Goal: Task Accomplishment & Management: Use online tool/utility

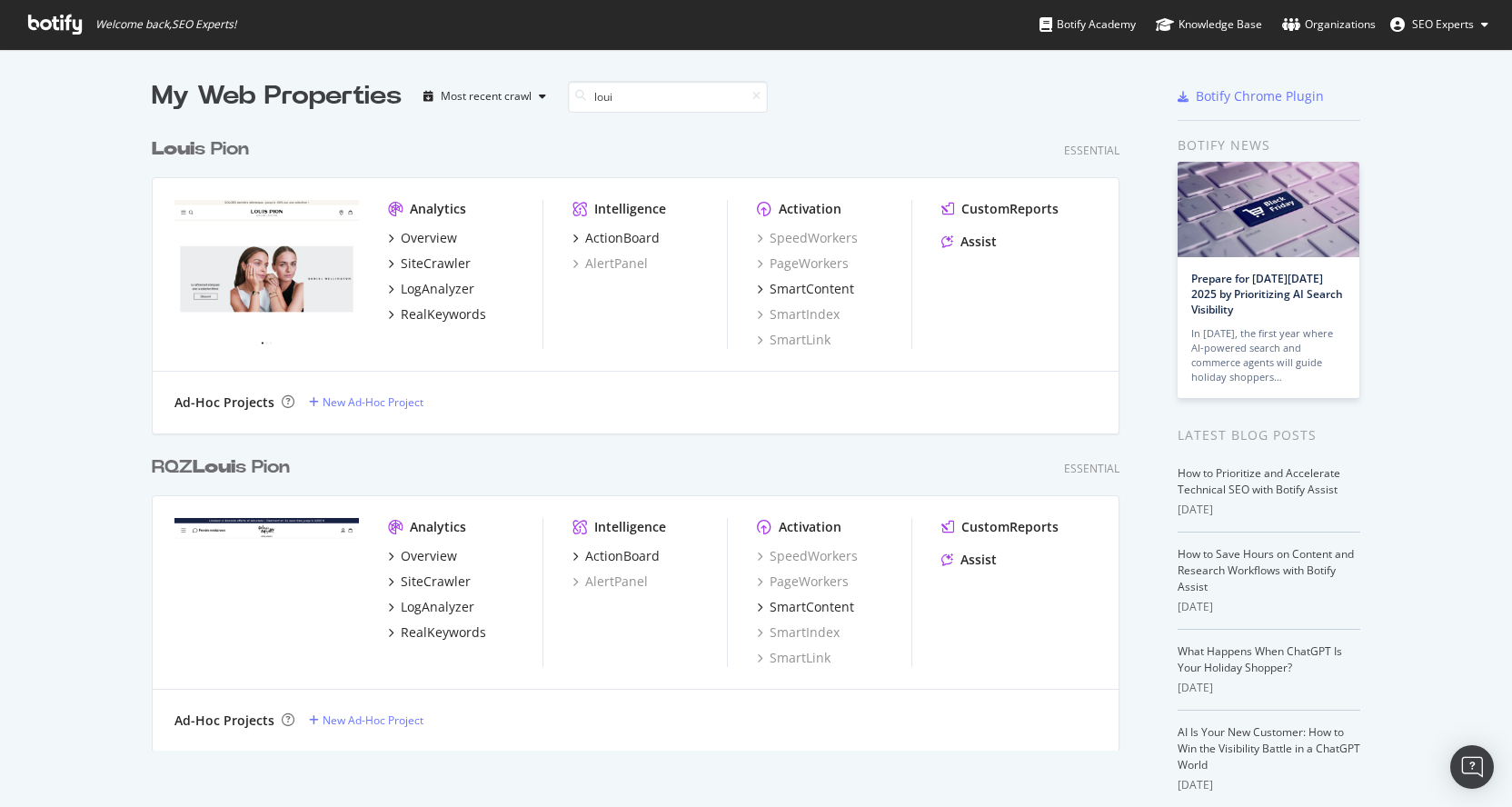
scroll to position [622, 968]
type input "loui"
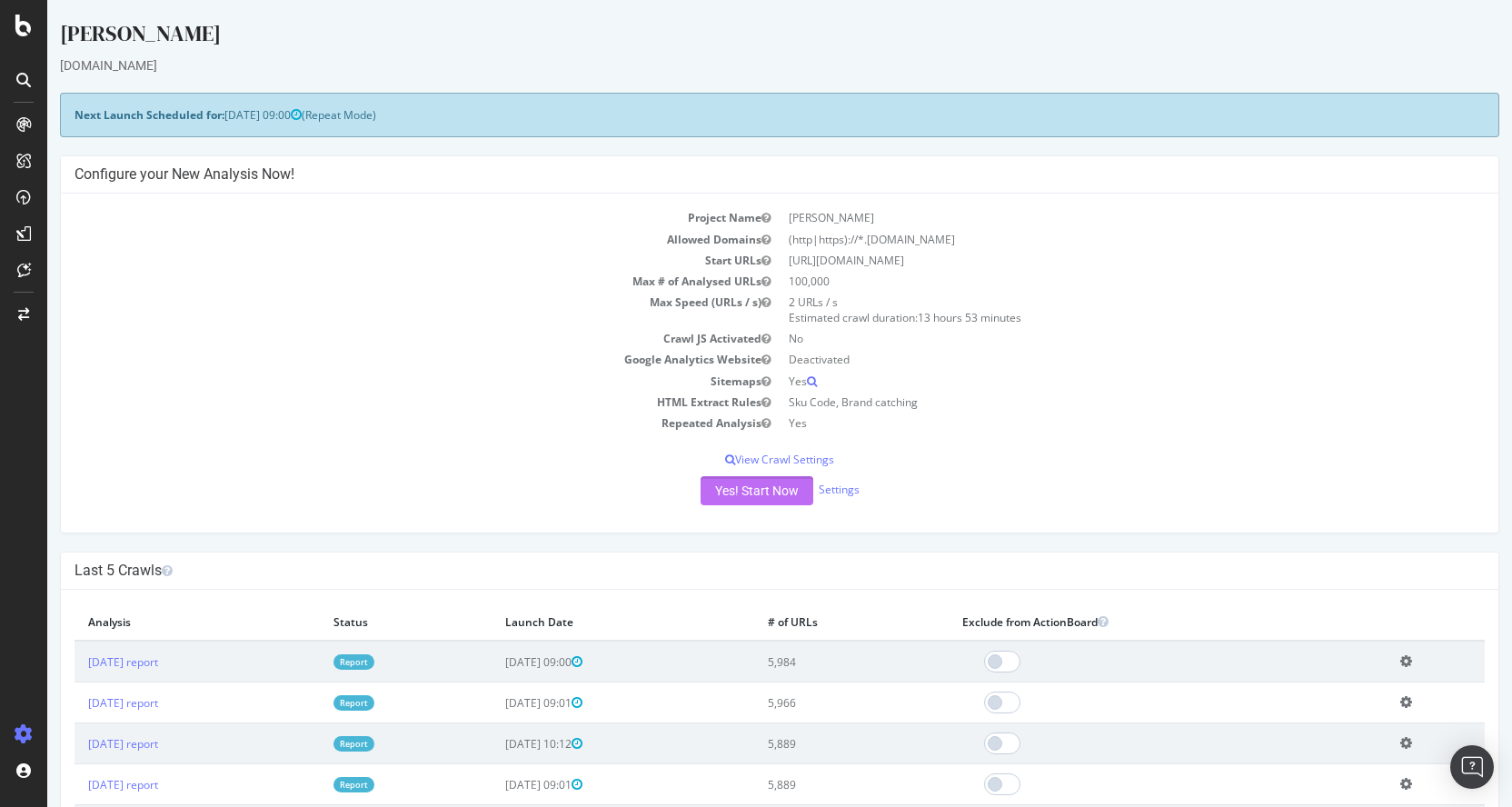
click at [715, 494] on button "Yes! Start Now" at bounding box center [756, 491] width 112 height 29
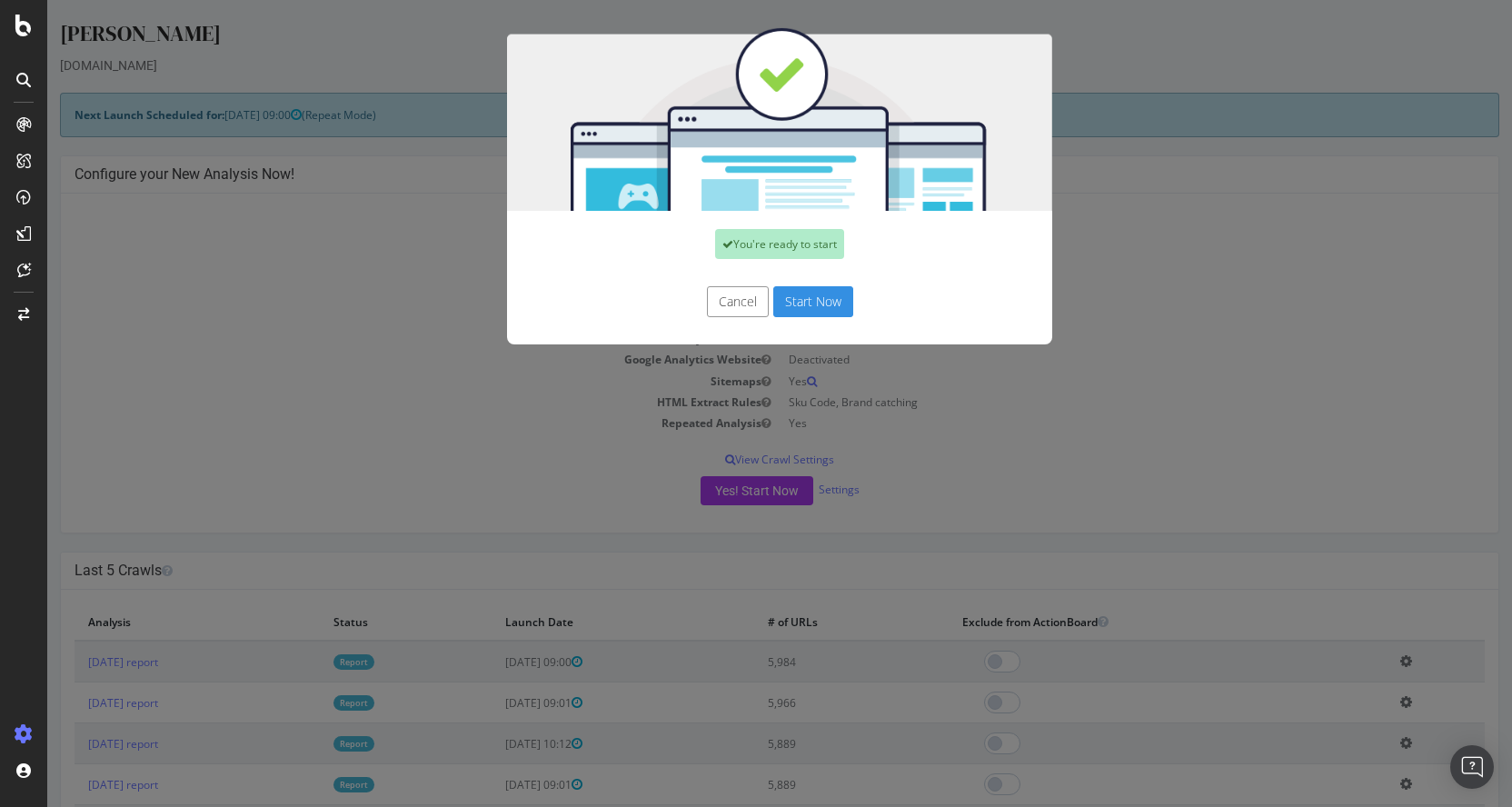
click at [819, 287] on button "Start Now" at bounding box center [813, 302] width 80 height 31
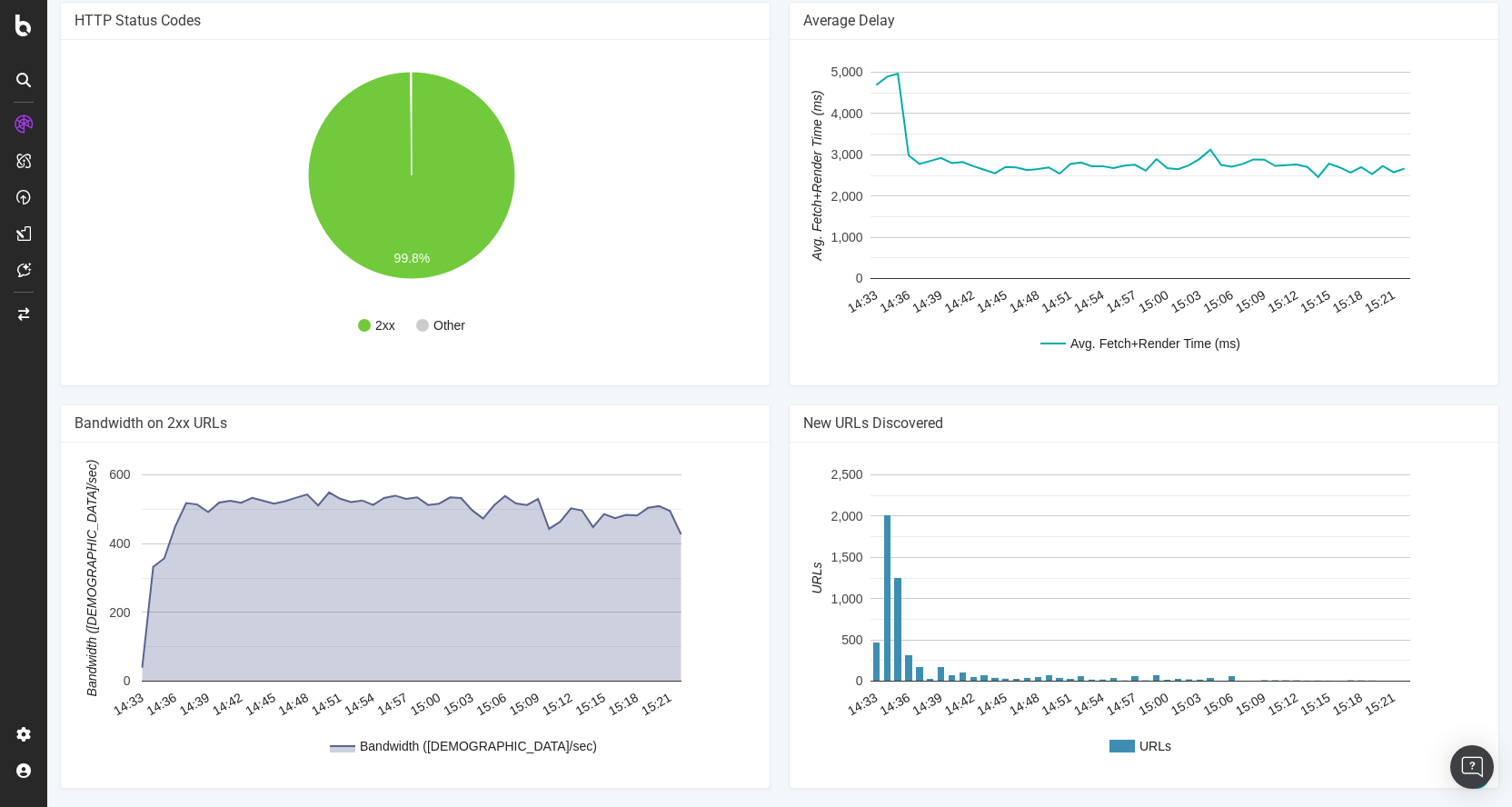
scroll to position [852, 0]
